Goal: Task Accomplishment & Management: Manage account settings

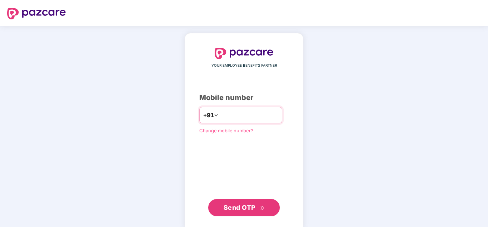
type input "**********"
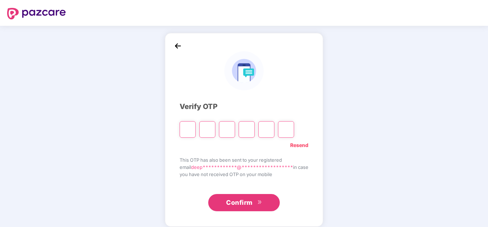
type input "*"
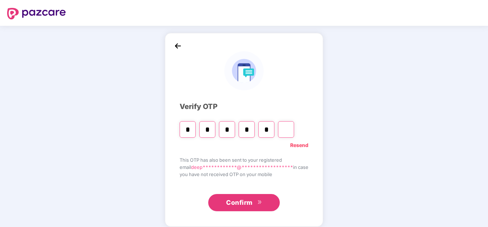
type input "*"
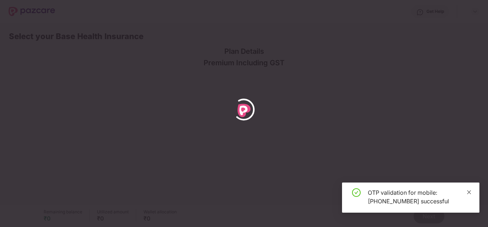
click at [468, 195] on link at bounding box center [469, 192] width 5 height 8
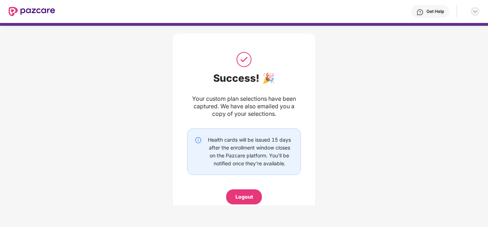
click at [476, 14] on img at bounding box center [475, 12] width 6 height 6
click at [440, 12] on div "Get Help" at bounding box center [436, 12] width 18 height 6
click at [337, 141] on div "Success! 🎉 Your custom plan selections have been captured. We have also emailed…" at bounding box center [244, 125] width 488 height 207
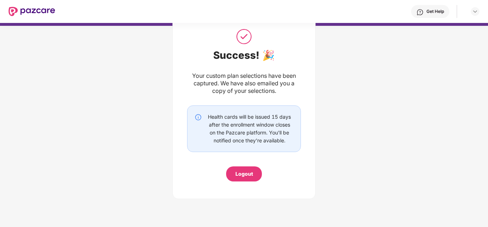
scroll to position [24, 0]
